Goal: Task Accomplishment & Management: Manage account settings

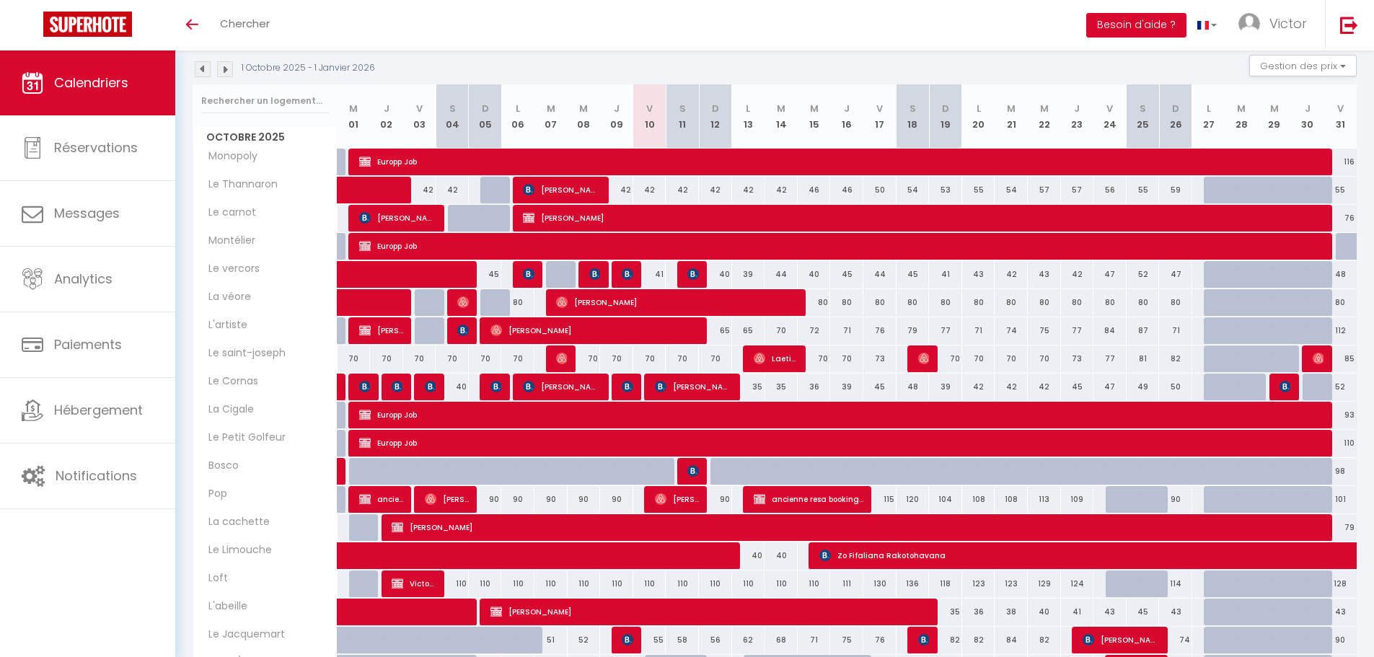
scroll to position [216, 0]
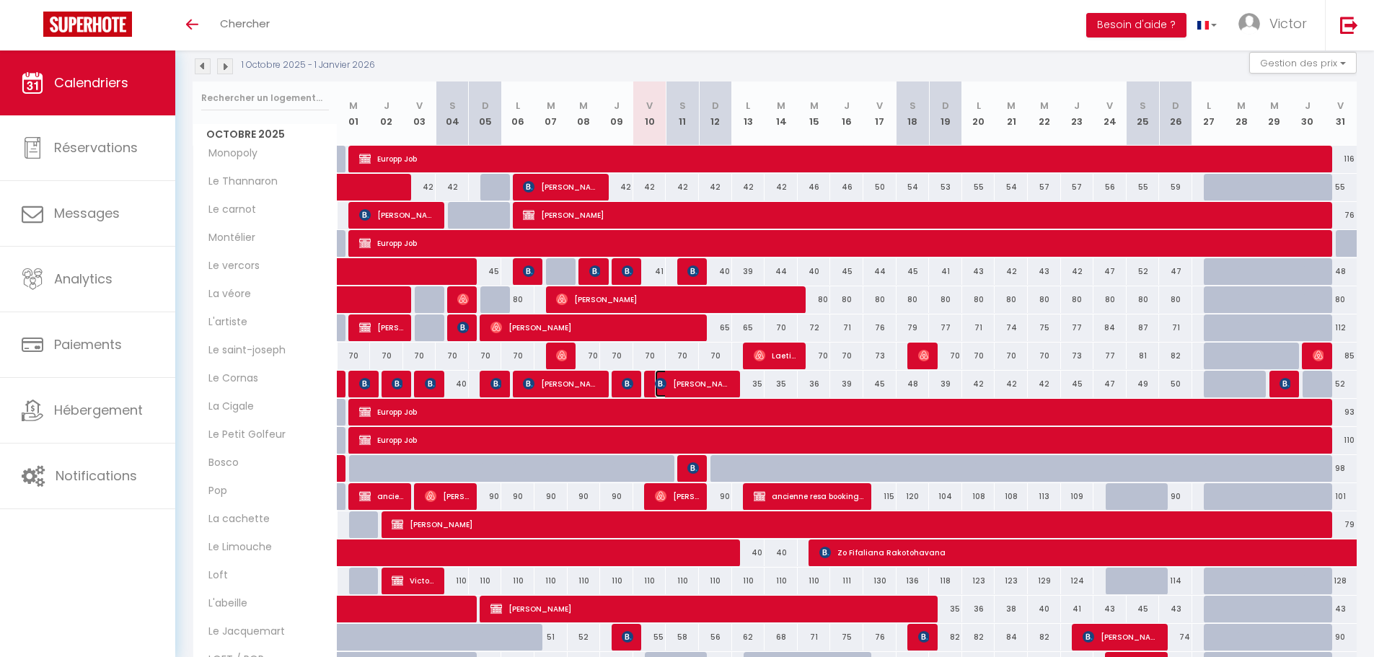
click at [671, 379] on span "[PERSON_NAME]" at bounding box center [693, 383] width 77 height 27
select select "OK"
select select "0"
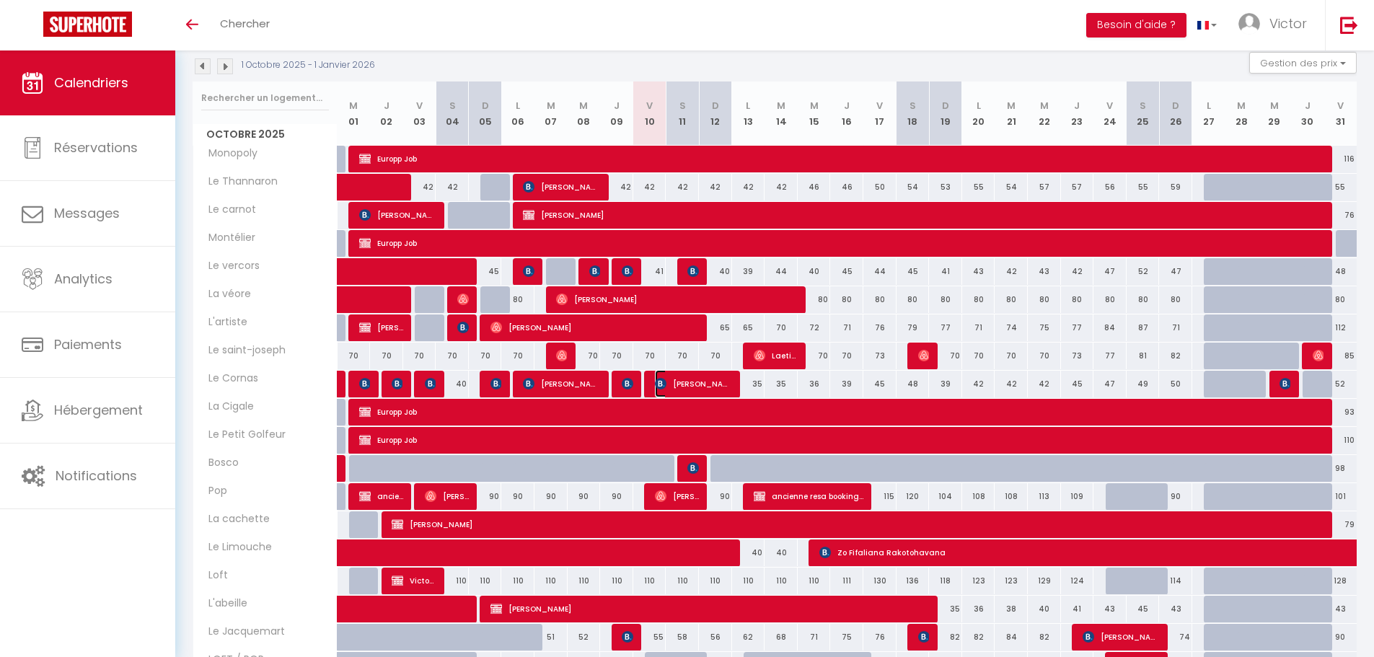
select select "1"
select select
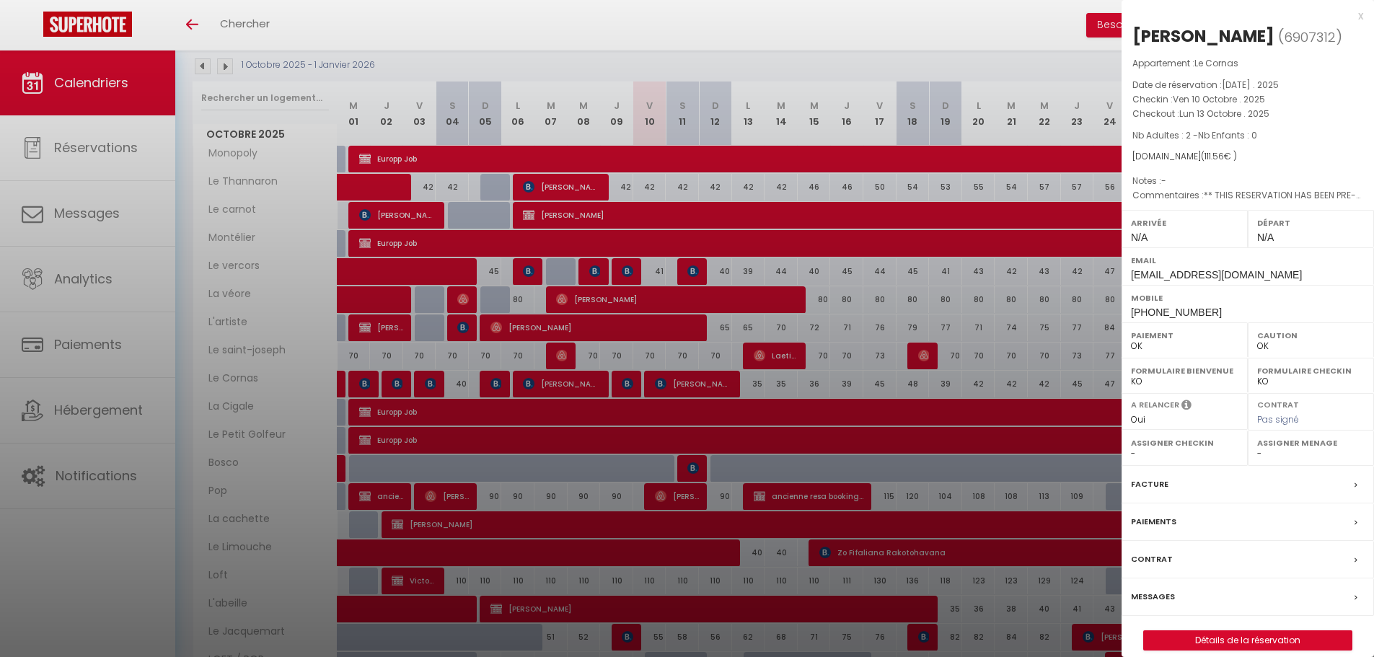
click at [1155, 592] on label "Messages" at bounding box center [1153, 596] width 44 height 15
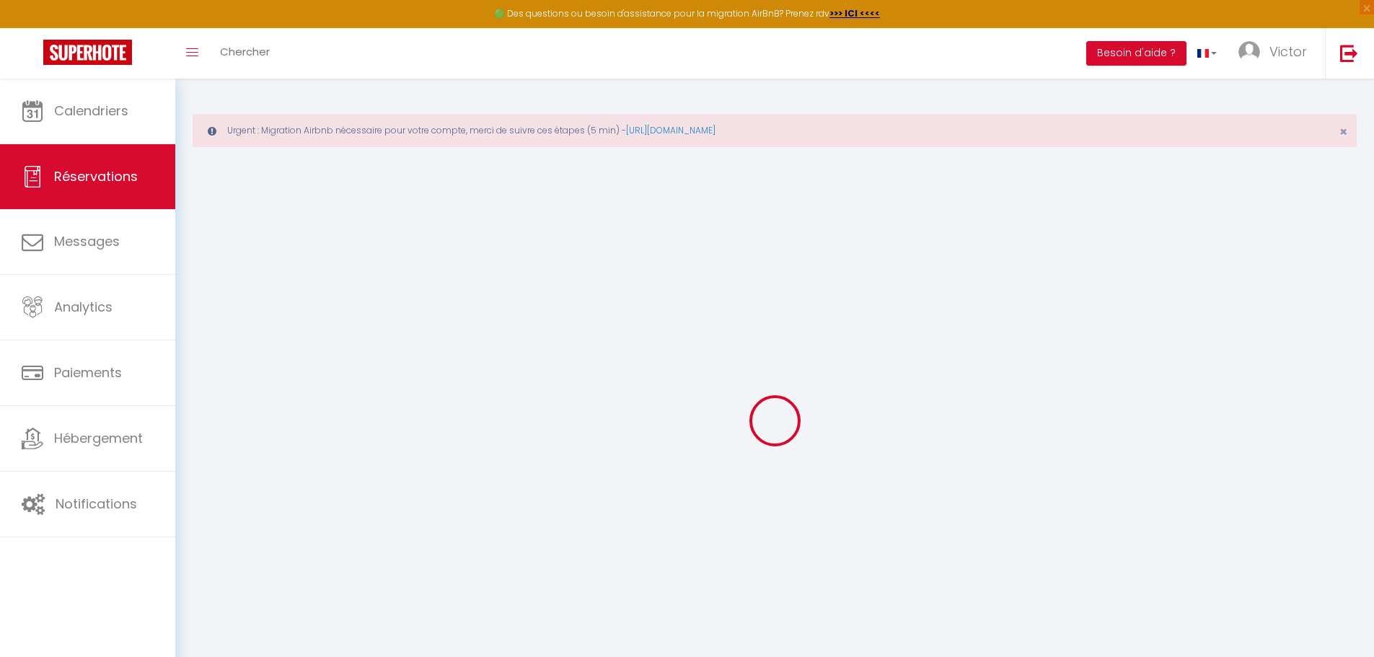
select select
checkbox input "false"
select select
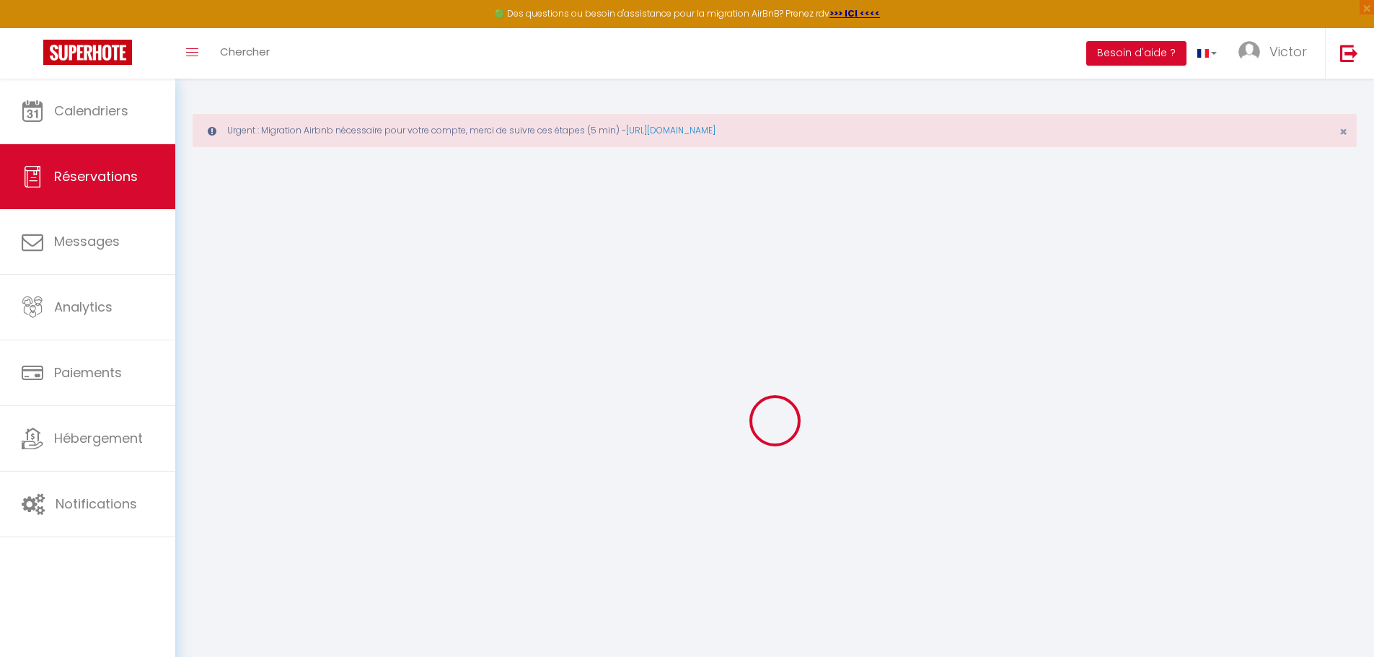
checkbox input "false"
type textarea "** THIS RESERVATION HAS BEEN PRE-PAID ** BOOKING NOTE : Payment charge is EUR 1…"
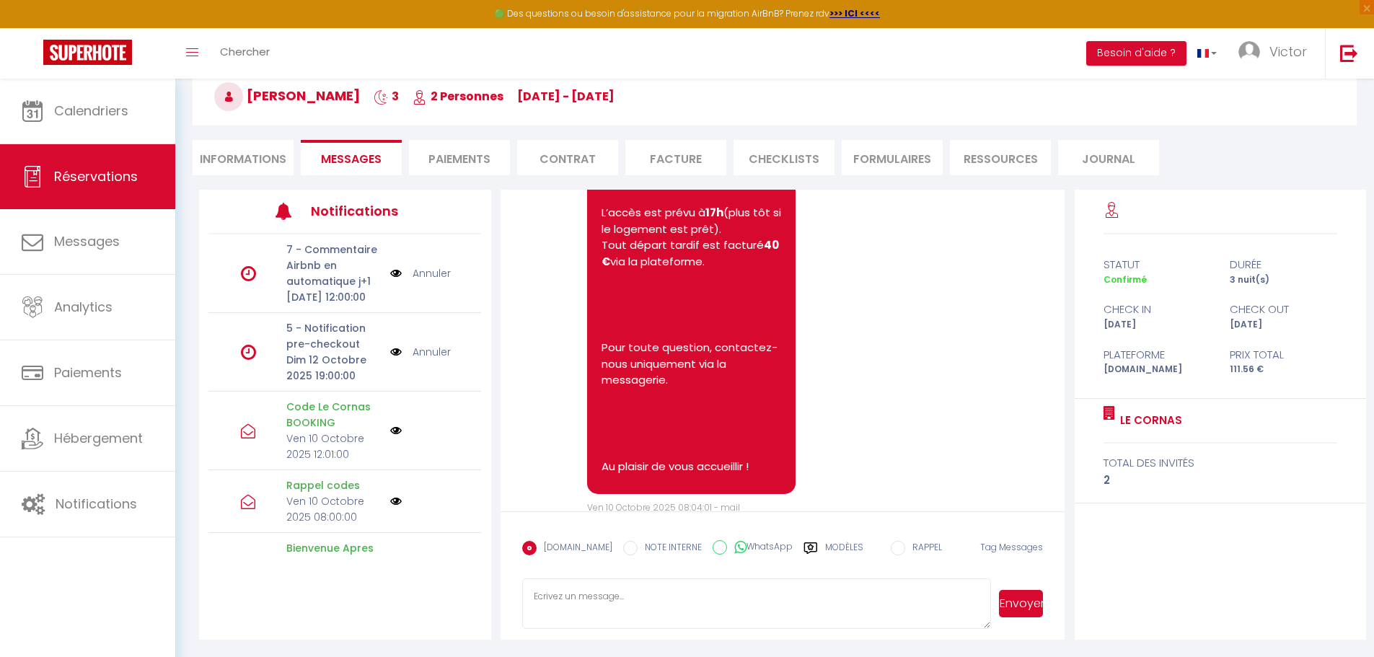
scroll to position [2195, 0]
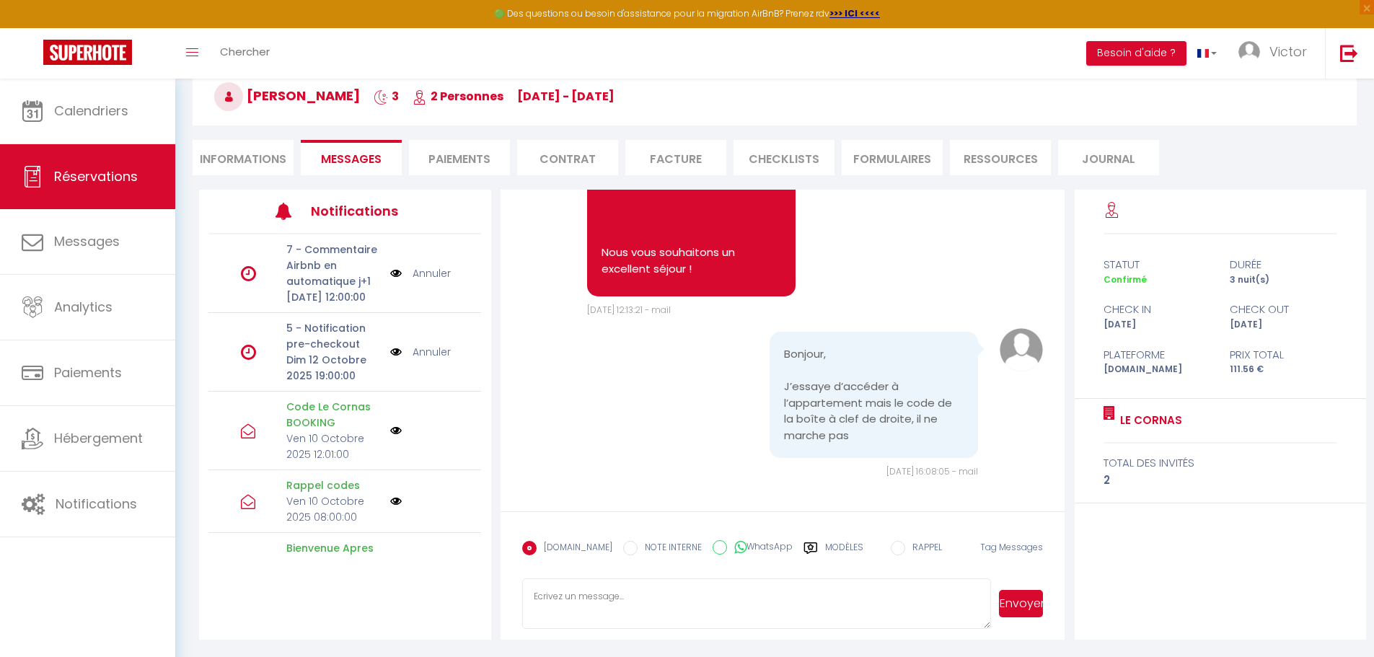
click at [588, 609] on textarea at bounding box center [756, 603] width 469 height 50
type textarea "code 5928"
click at [1032, 616] on button "Envoyer" at bounding box center [1021, 603] width 44 height 27
drag, startPoint x: 622, startPoint y: 634, endPoint x: 621, endPoint y: 624, distance: 10.2
click at [622, 632] on form "Booking.com NOTE INTERNE WhatsApp Modèles 10 « ‹ » › Oct 2025 2020 ~ 2030 Dim L…" at bounding box center [782, 575] width 565 height 128
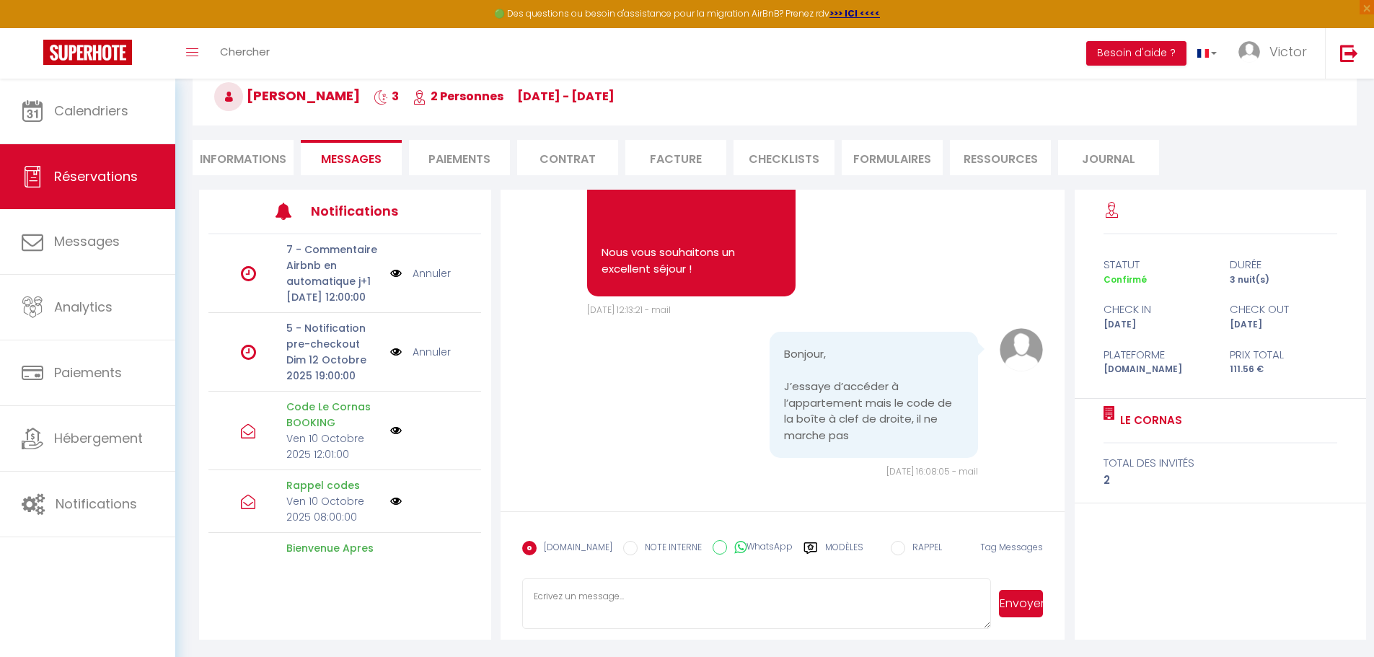
click at [619, 621] on textarea at bounding box center [756, 603] width 469 height 50
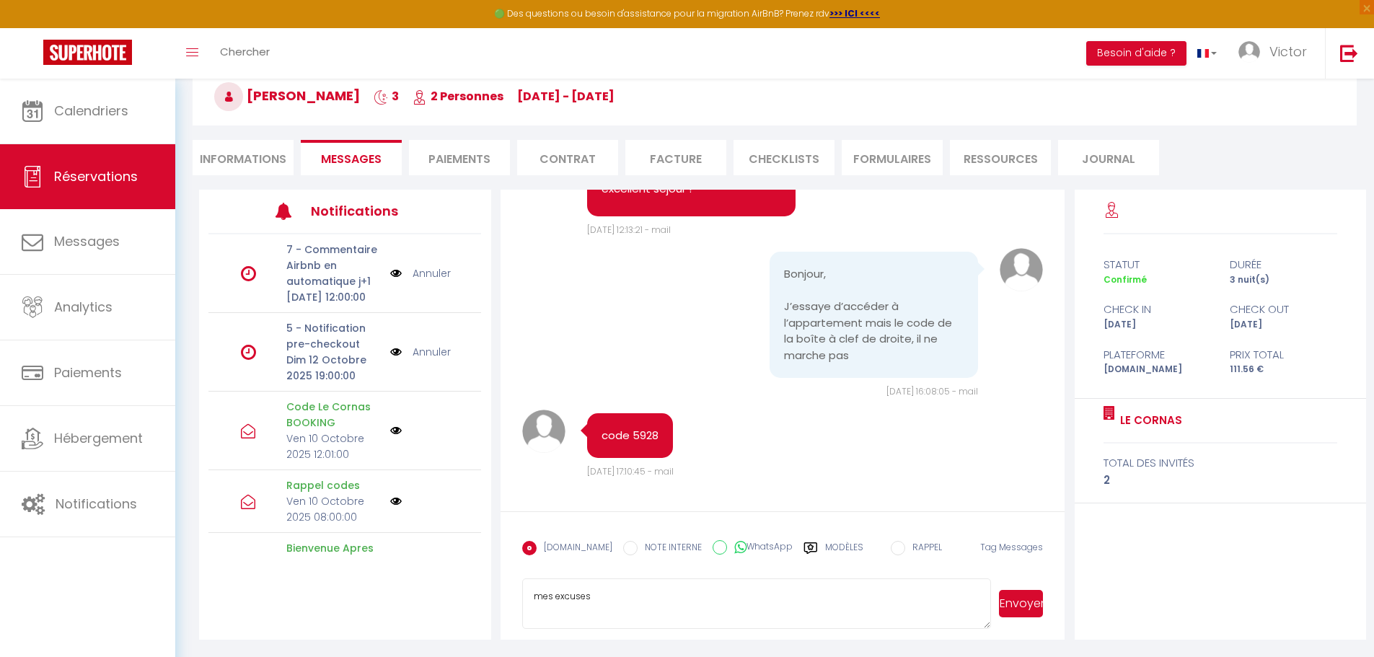
type textarea "mes excuses"
click at [1016, 609] on button "Envoyer" at bounding box center [1021, 603] width 44 height 27
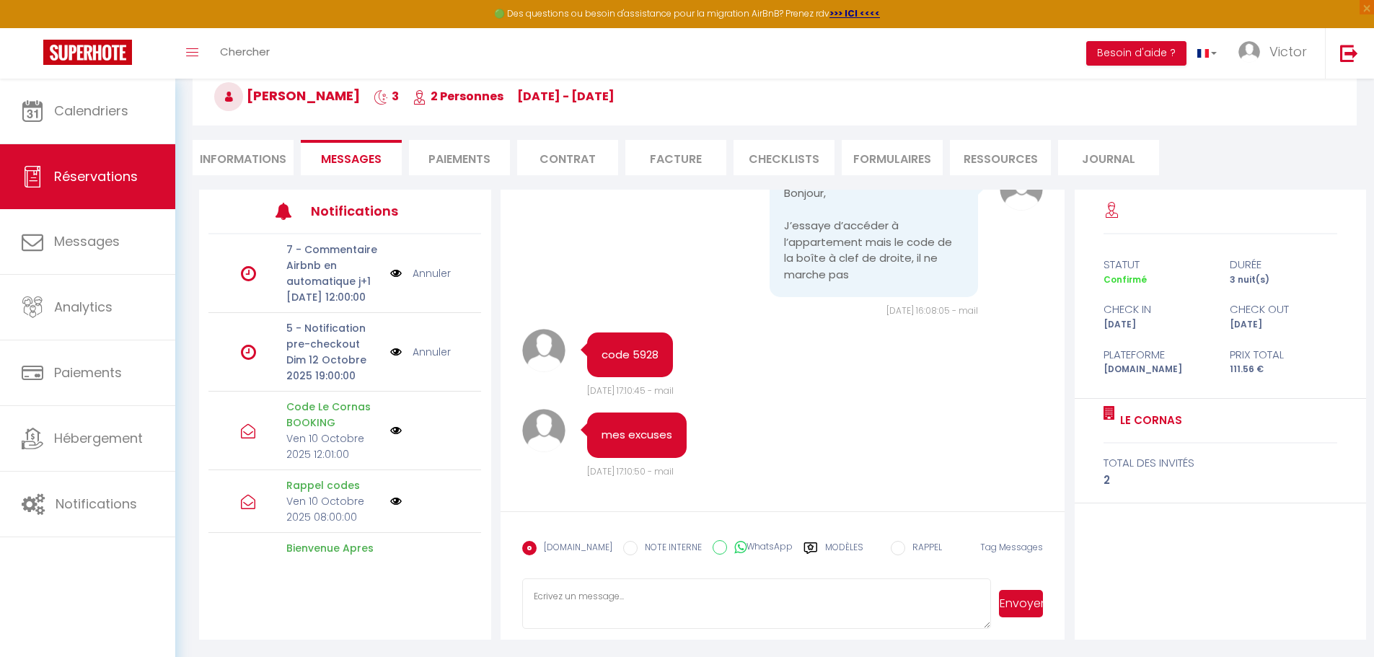
scroll to position [2356, 0]
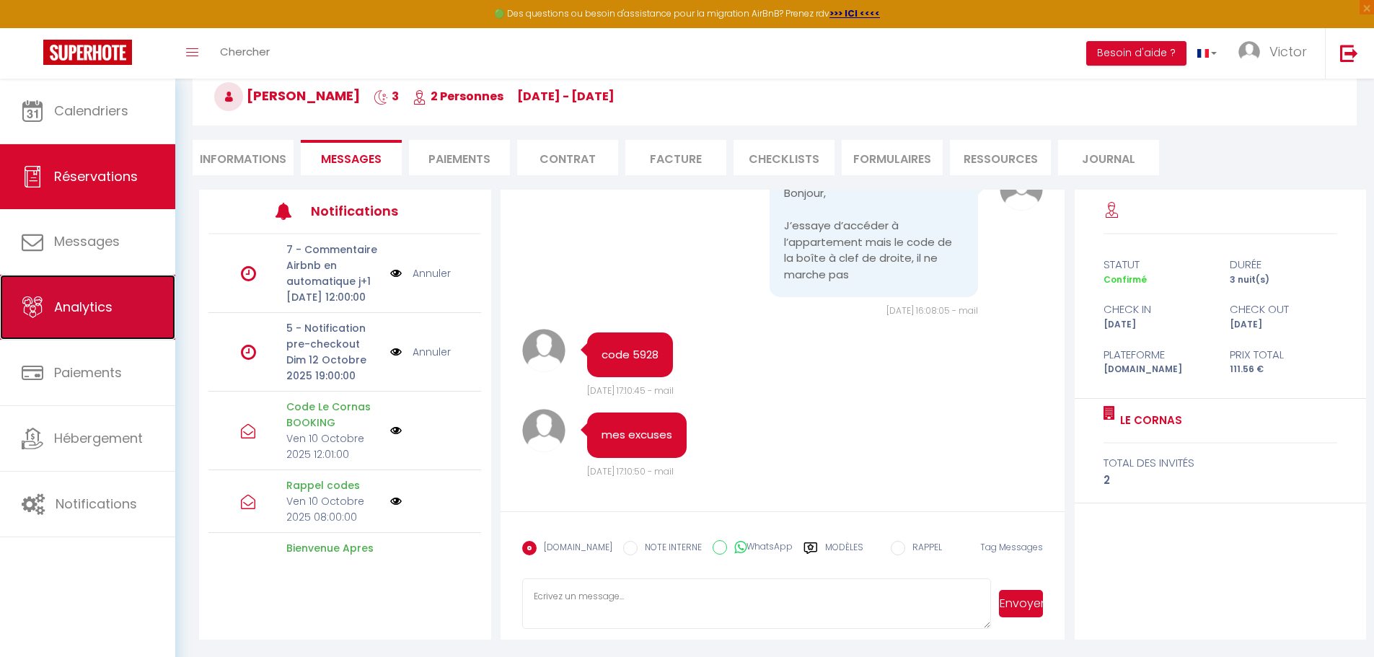
click at [79, 306] on span "Analytics" at bounding box center [83, 307] width 58 height 18
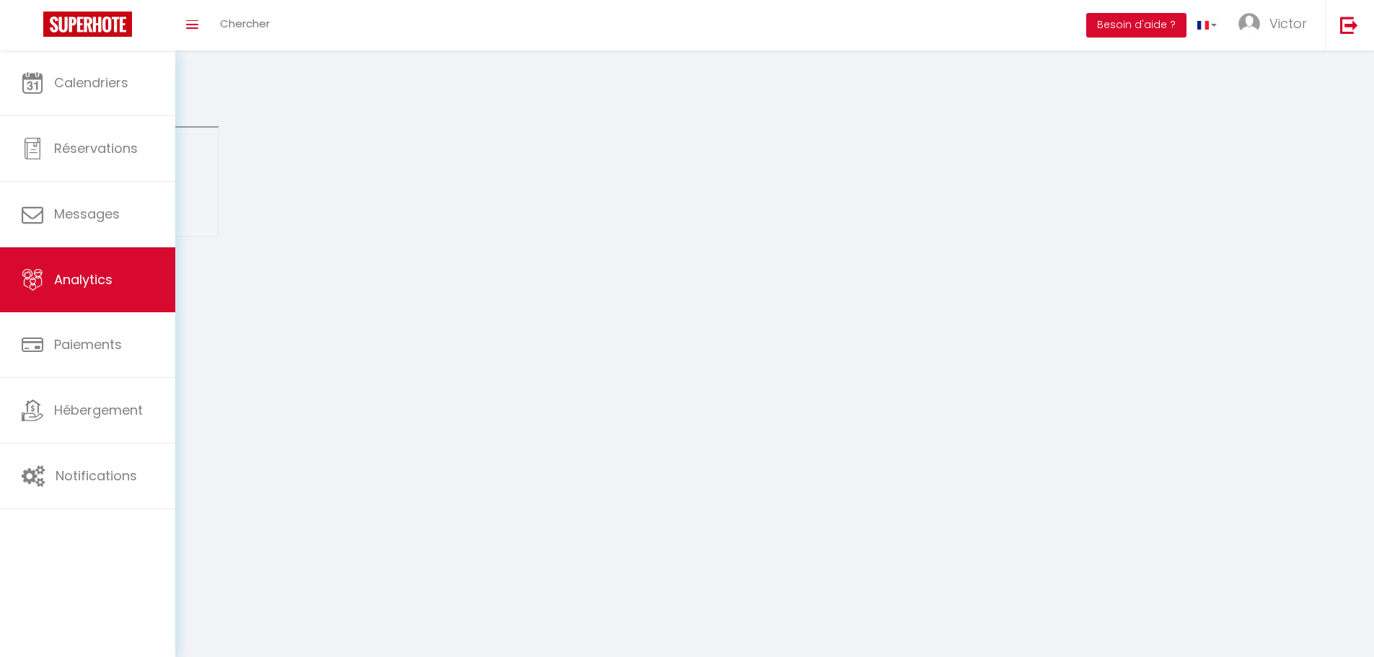
select select "2025"
select select "10"
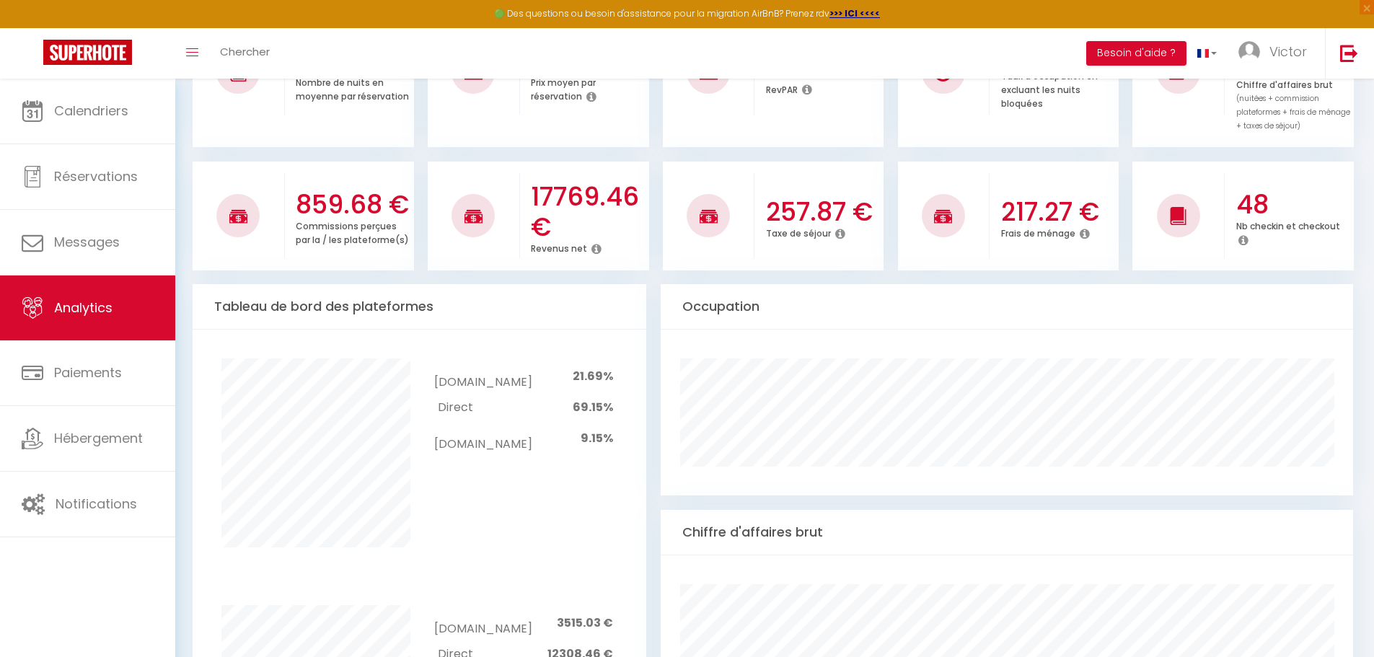
scroll to position [494, 0]
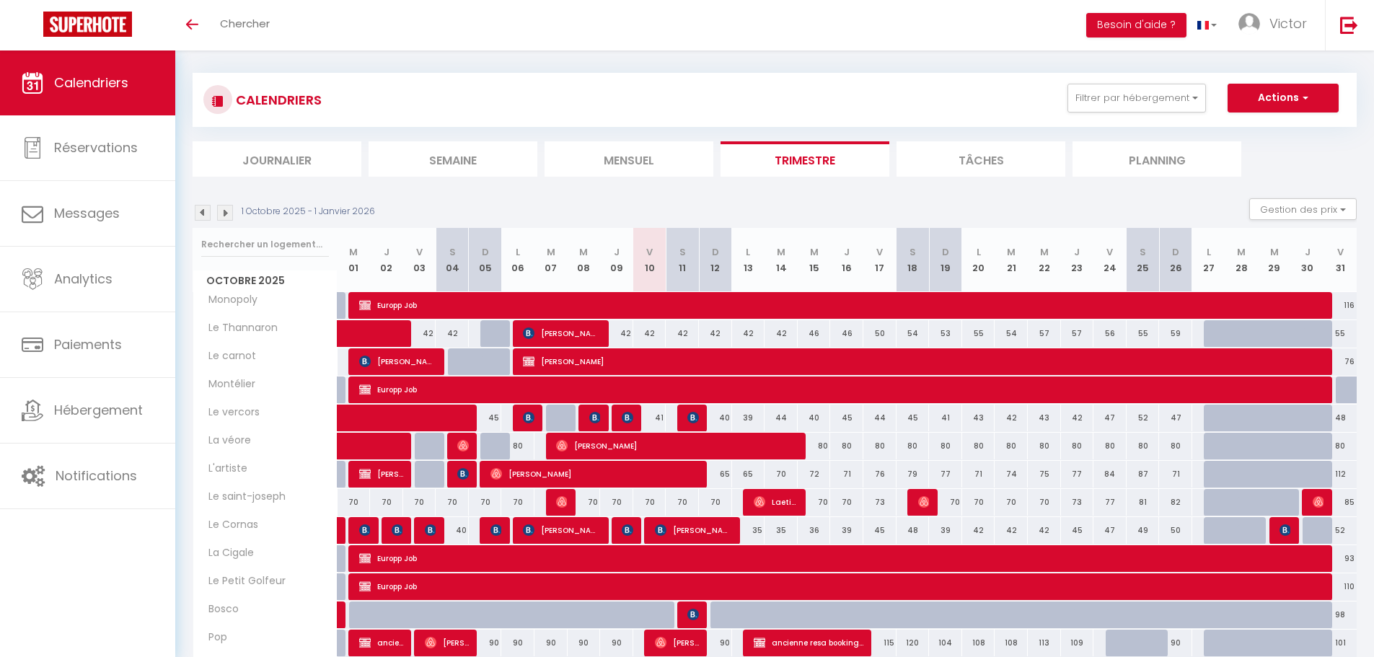
scroll to position [144, 0]
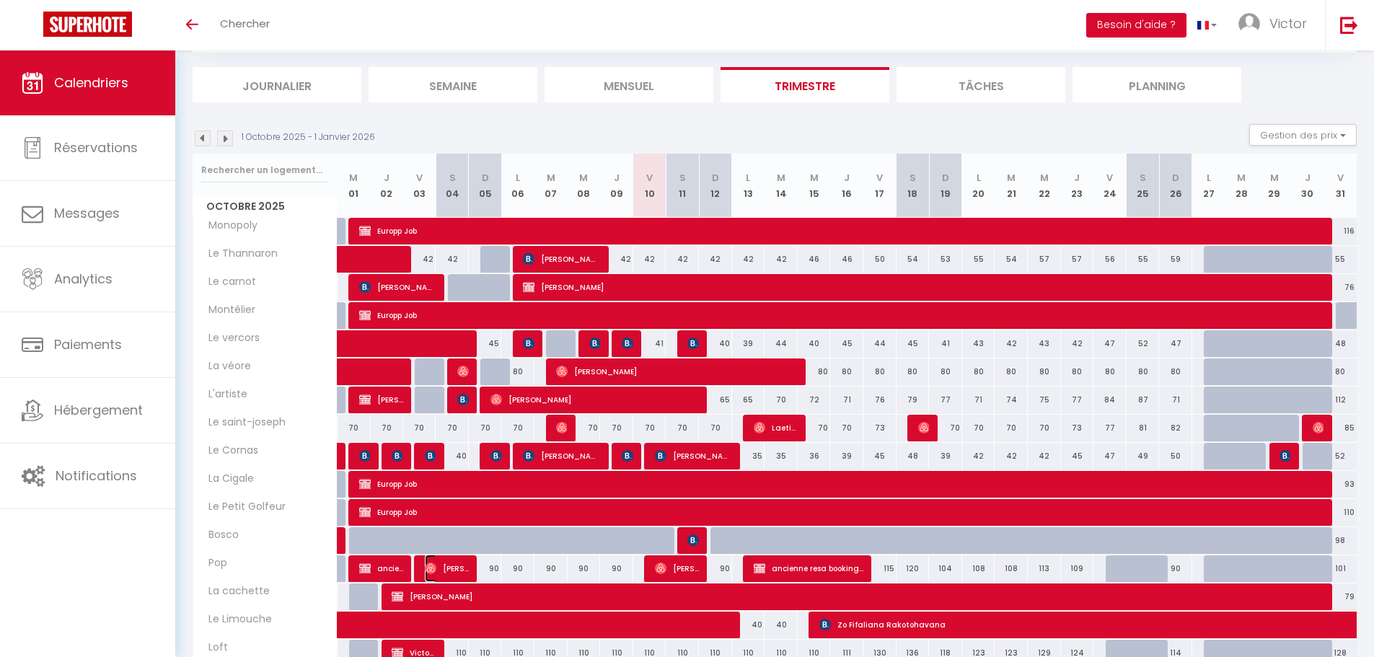
click at [438, 562] on span "[PERSON_NAME]" at bounding box center [447, 567] width 44 height 27
select select "OK"
select select "0"
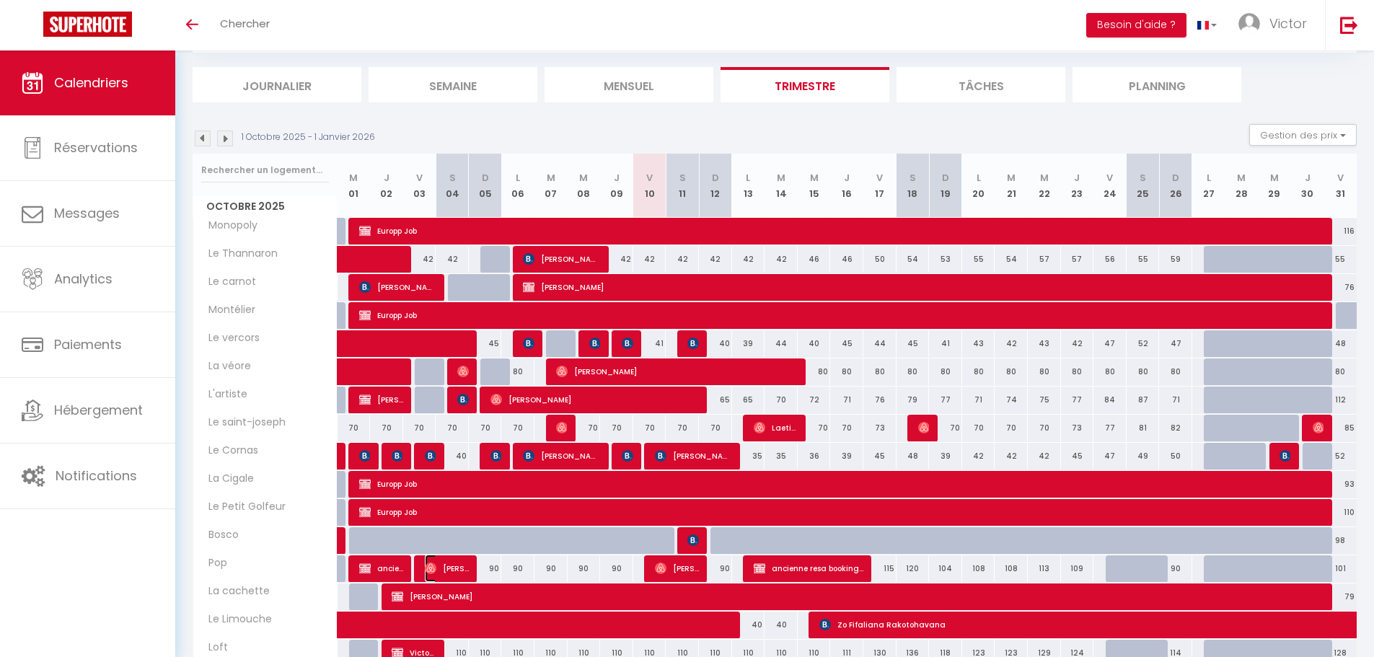
select select "1"
select select
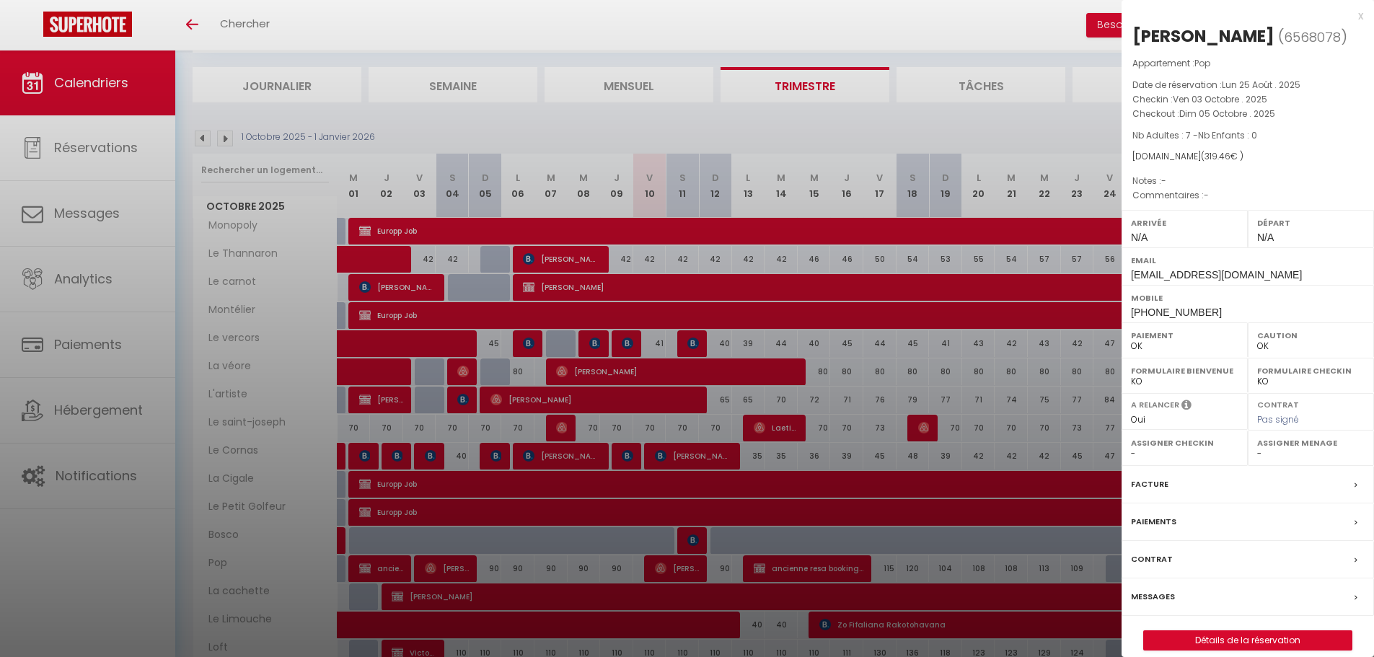
click at [604, 559] on div at bounding box center [687, 328] width 1374 height 657
